Goal: Transaction & Acquisition: Purchase product/service

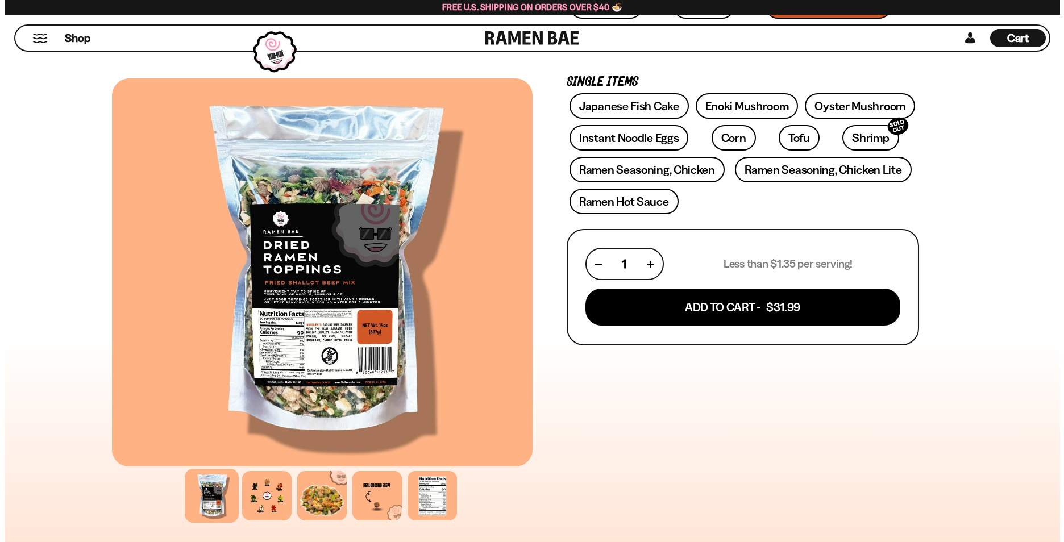
scroll to position [284, 0]
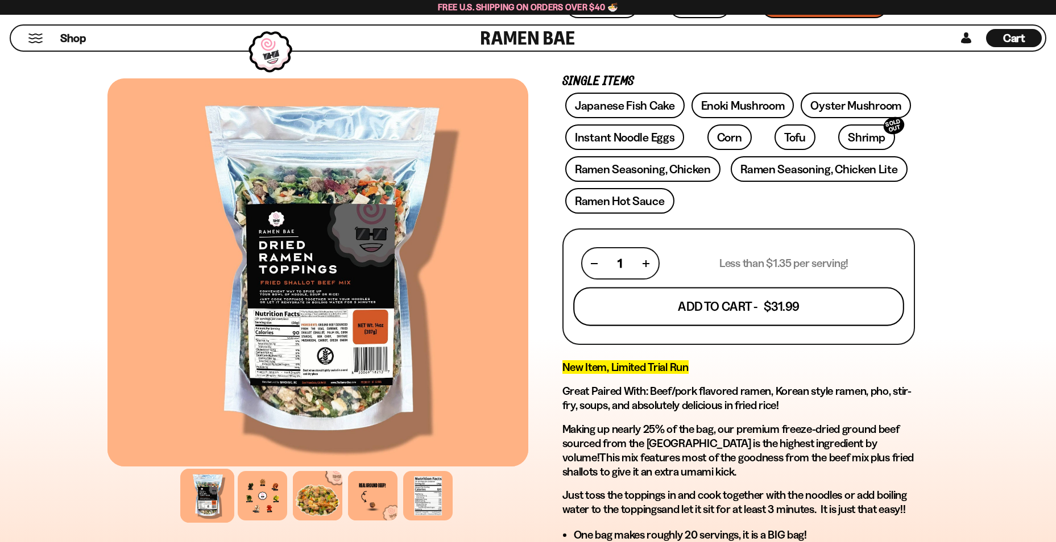
click at [720, 308] on button "Add To Cart - $31.99" at bounding box center [738, 307] width 331 height 39
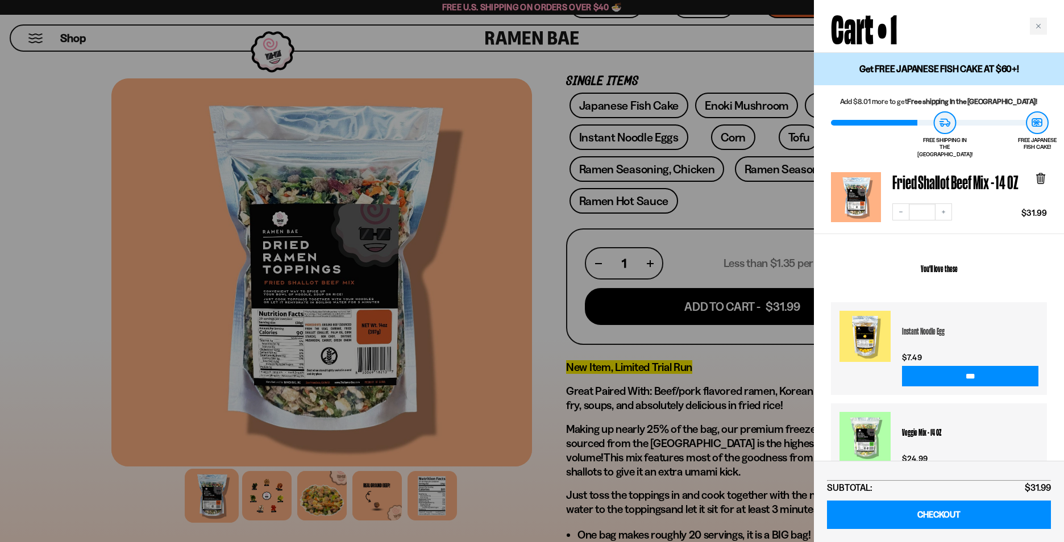
click at [919, 324] on h3 "Instant Noodle Egg" at bounding box center [970, 331] width 136 height 40
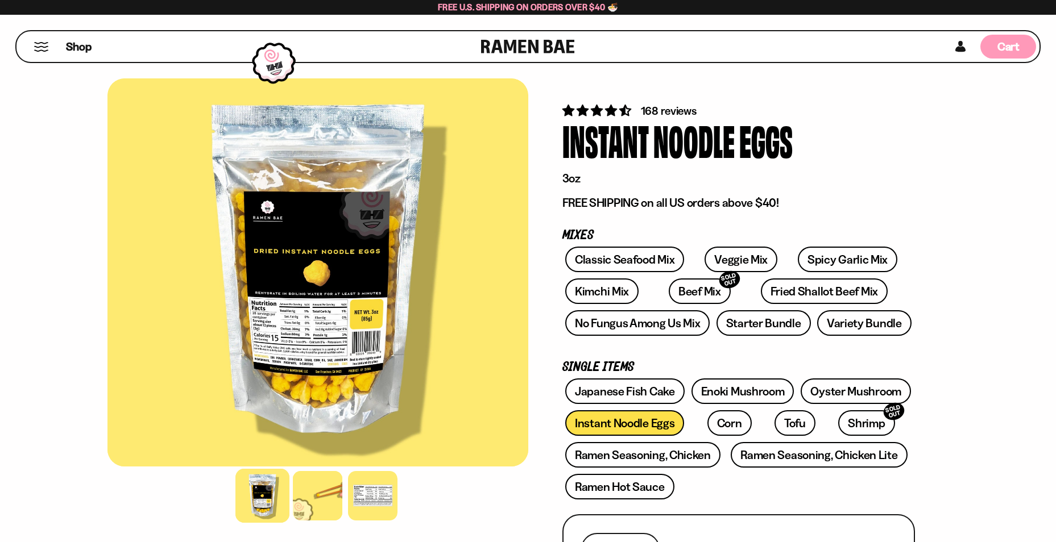
click at [1011, 41] on span "Cart" at bounding box center [1008, 47] width 22 height 14
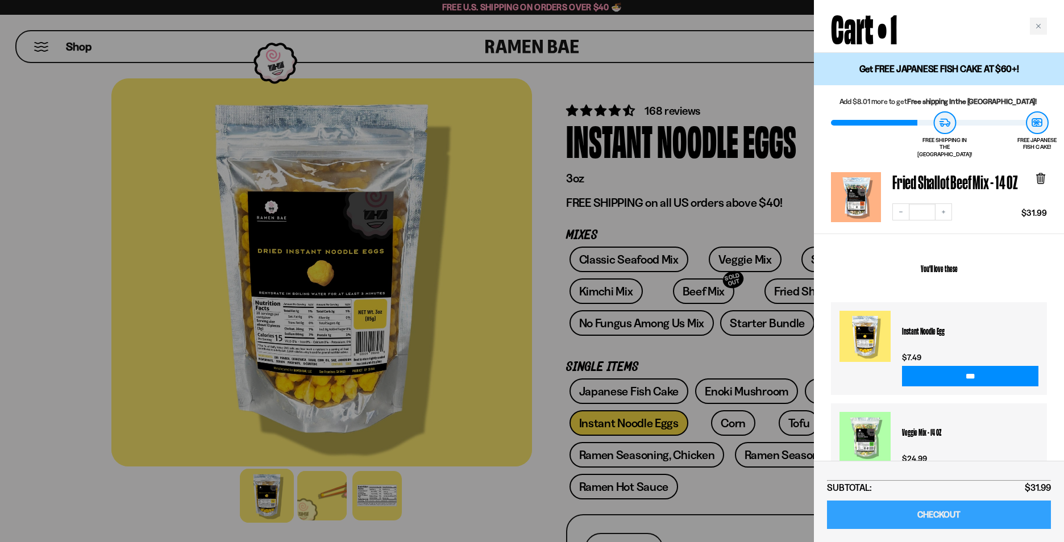
click at [935, 513] on link "CHECKOUT" at bounding box center [939, 515] width 224 height 29
